Goal: Task Accomplishment & Management: Manage account settings

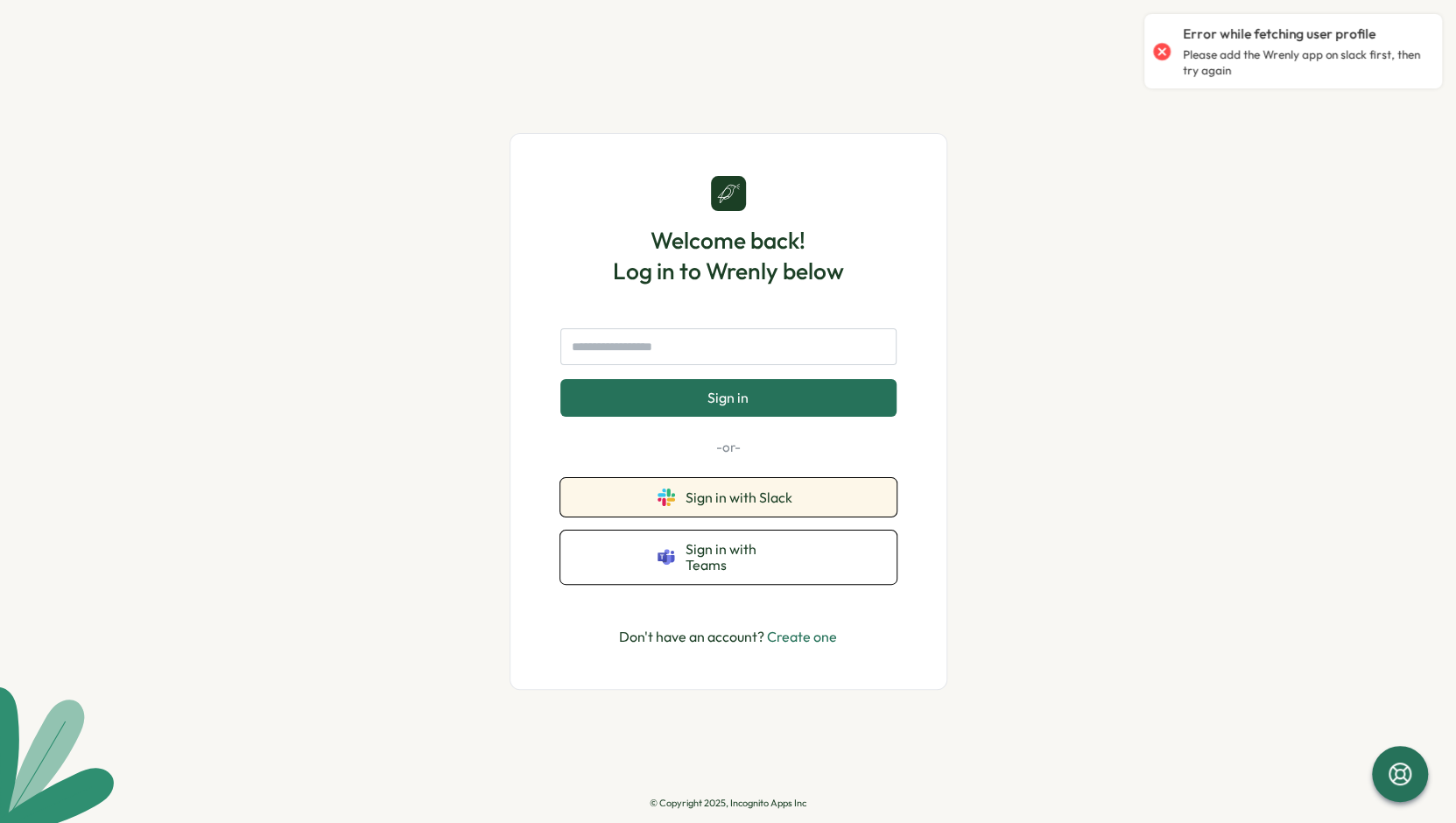
click at [705, 505] on span "Sign in with Slack" at bounding box center [742, 497] width 114 height 15
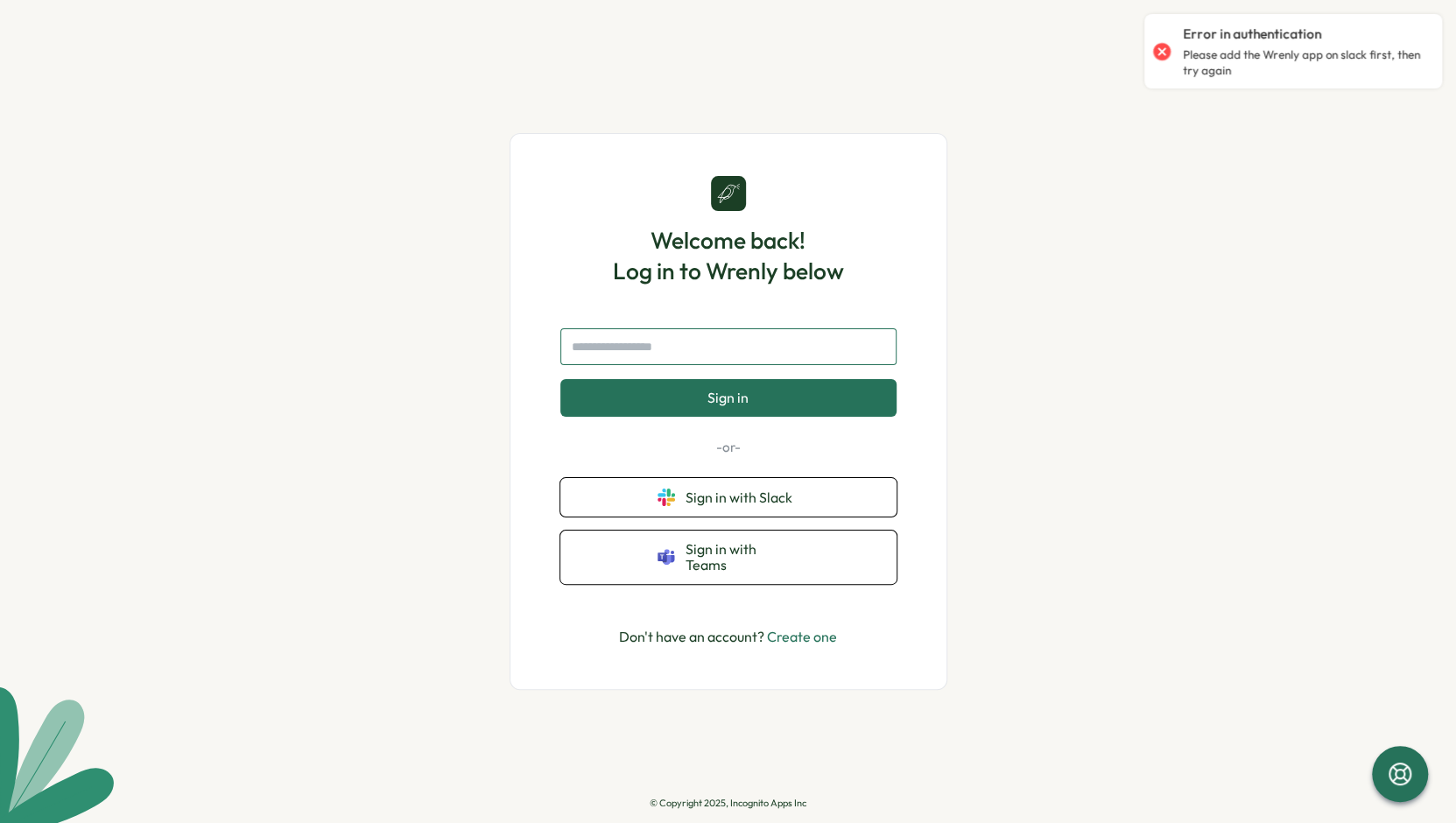
click at [806, 365] on input "text" at bounding box center [728, 347] width 336 height 37
type input "**********"
click at [560, 379] on button "Sign in" at bounding box center [728, 397] width 336 height 37
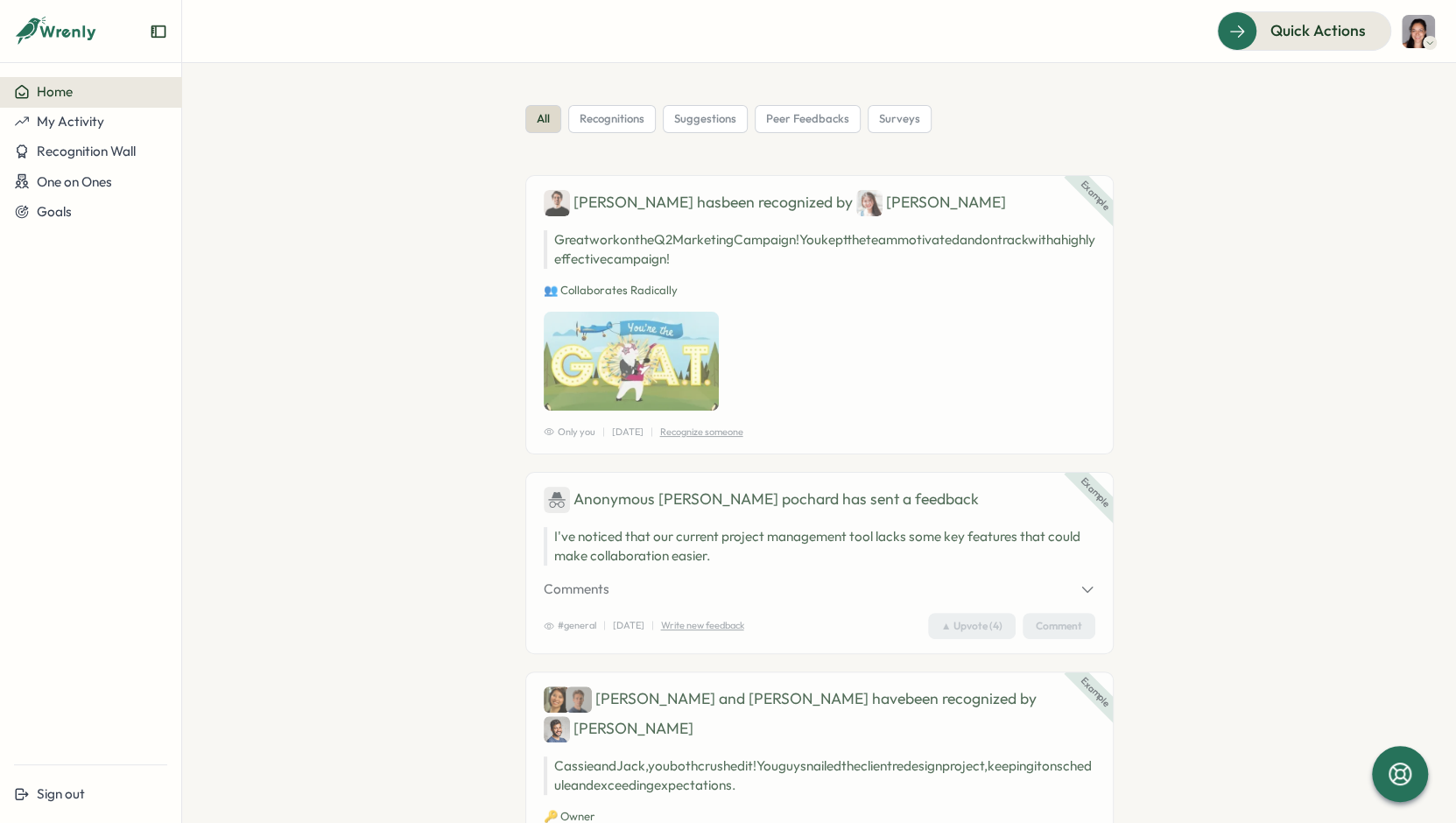
click at [1412, 41] on img at bounding box center [1418, 31] width 33 height 33
click at [1435, 28] on header "Quick Actions" at bounding box center [819, 32] width 1274 height 63
click at [1423, 42] on div at bounding box center [1429, 43] width 14 height 14
